Goal: Find specific page/section: Find specific page/section

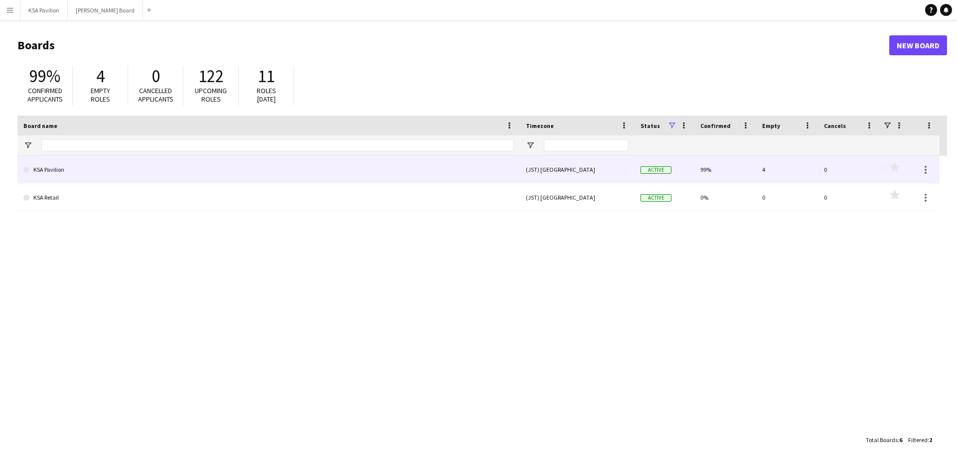
click at [62, 170] on link "KSA Pavilion" at bounding box center [268, 170] width 490 height 28
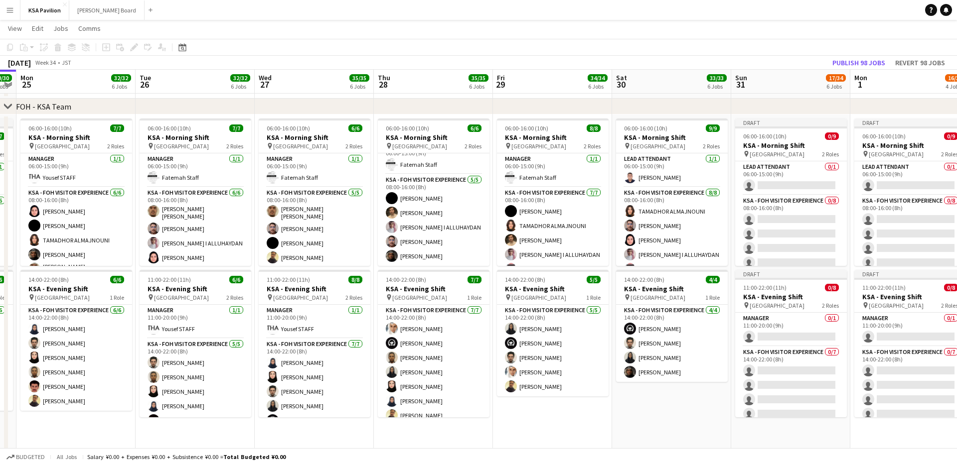
scroll to position [8, 0]
